Goal: Information Seeking & Learning: Compare options

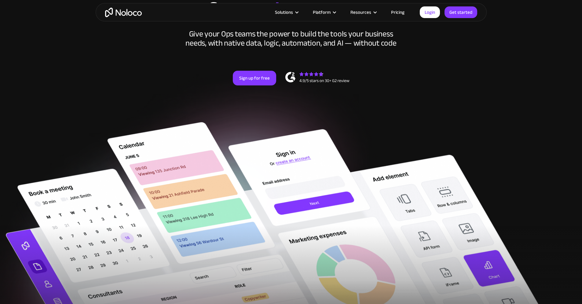
scroll to position [92, 0]
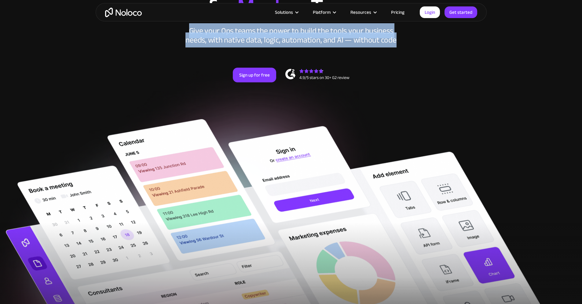
drag, startPoint x: 192, startPoint y: 44, endPoint x: 436, endPoint y: 55, distance: 244.3
click at [436, 55] on div "New: Connect Noloco to Stripe Custom No-Code Business Apps Platform Flexible Bu…" at bounding box center [291, 27] width 391 height 146
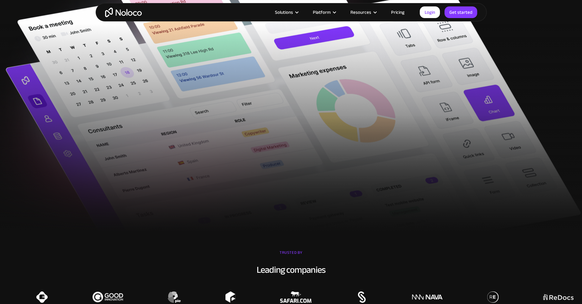
scroll to position [275, 0]
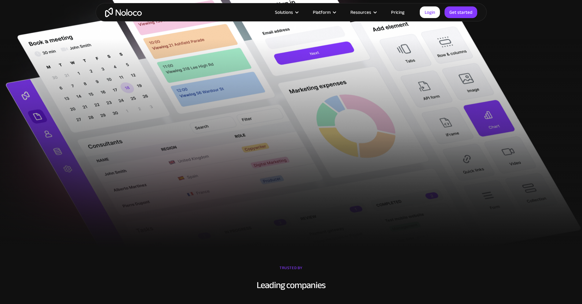
click at [224, 154] on div at bounding box center [291, 143] width 582 height 209
click at [346, 157] on div at bounding box center [291, 143] width 582 height 209
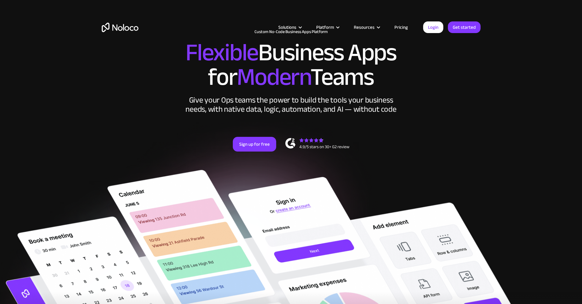
scroll to position [0, 0]
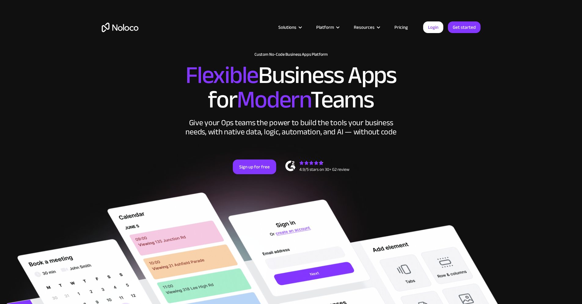
click at [395, 27] on link "Pricing" at bounding box center [401, 27] width 29 height 8
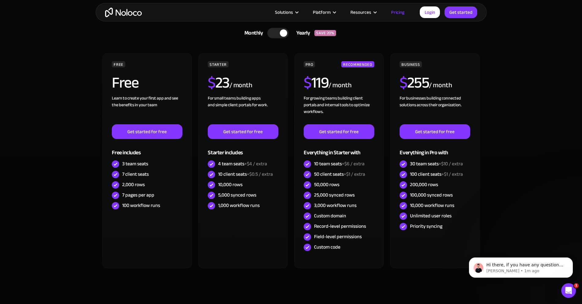
scroll to position [122, 0]
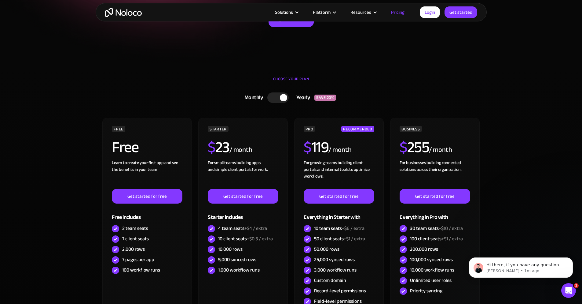
click at [282, 92] on link "Monthly Yearly SAVE 20%" at bounding box center [292, 98] width 190 height 16
click at [280, 97] on div at bounding box center [280, 97] width 21 height 10
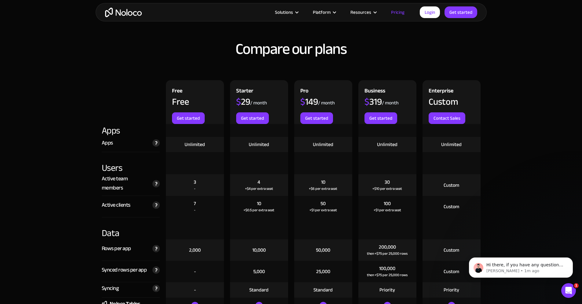
scroll to position [673, 0]
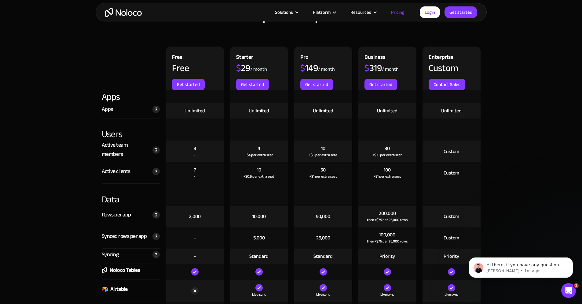
scroll to position [703, 0]
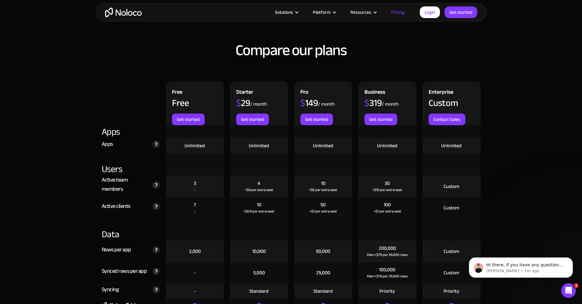
scroll to position [612, 0]
